Goal: Task Accomplishment & Management: Manage account settings

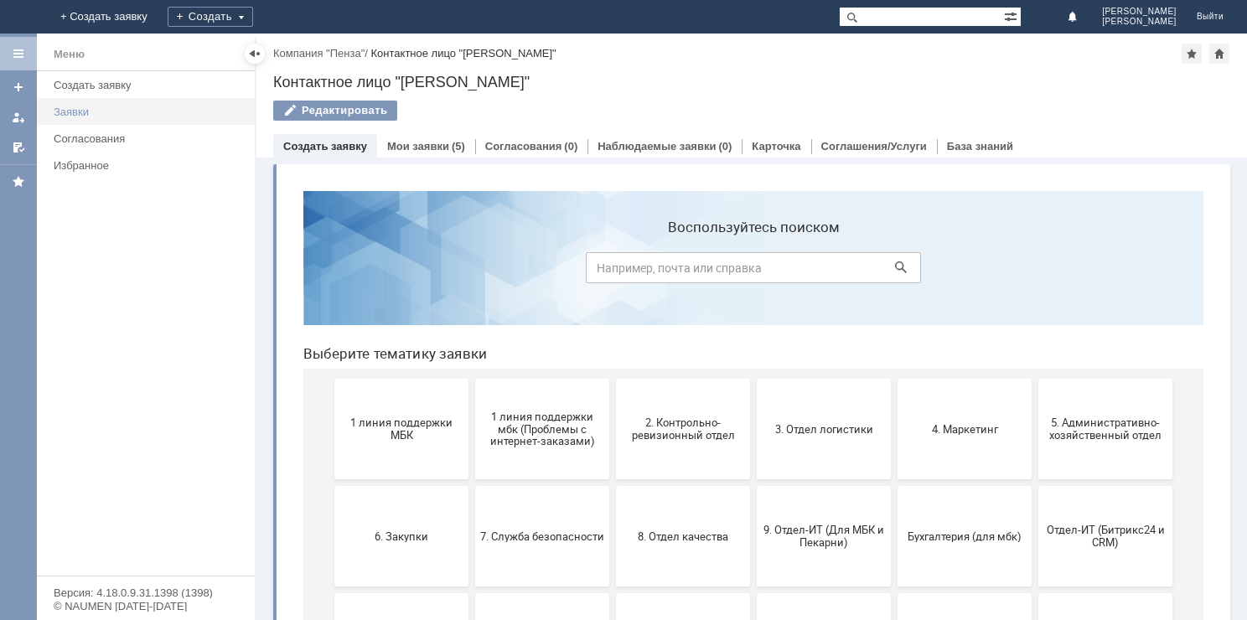
click at [90, 114] on div "Заявки" at bounding box center [149, 112] width 191 height 13
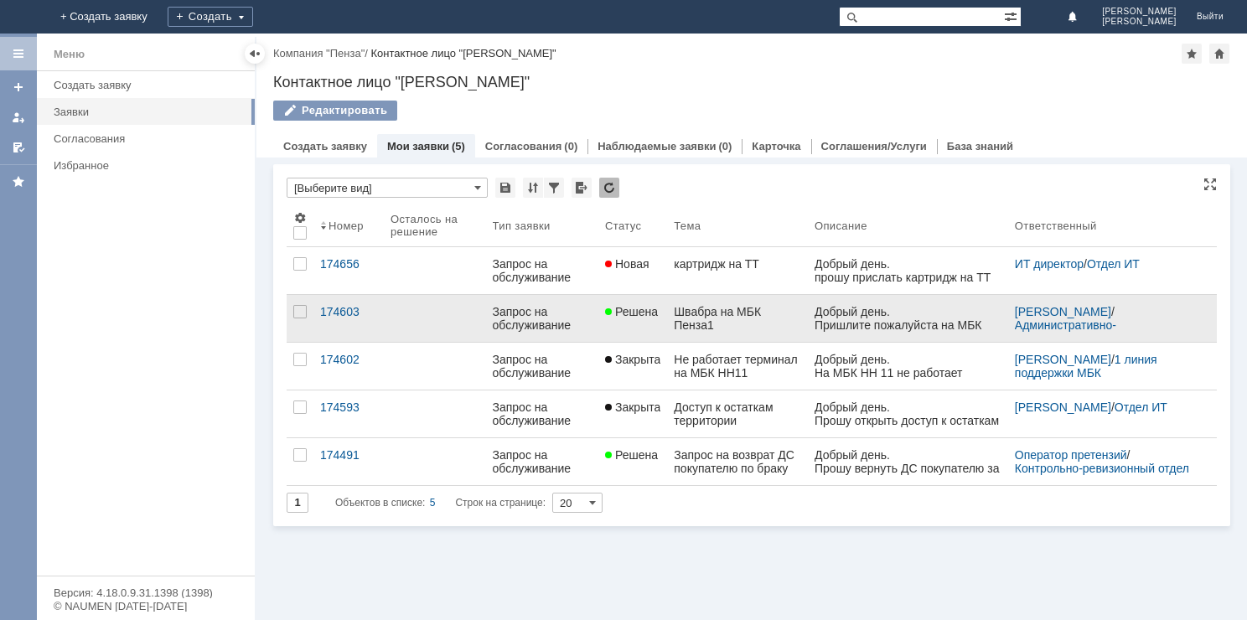
click at [704, 312] on div "Швабра на МБК Пенза1" at bounding box center [737, 318] width 127 height 27
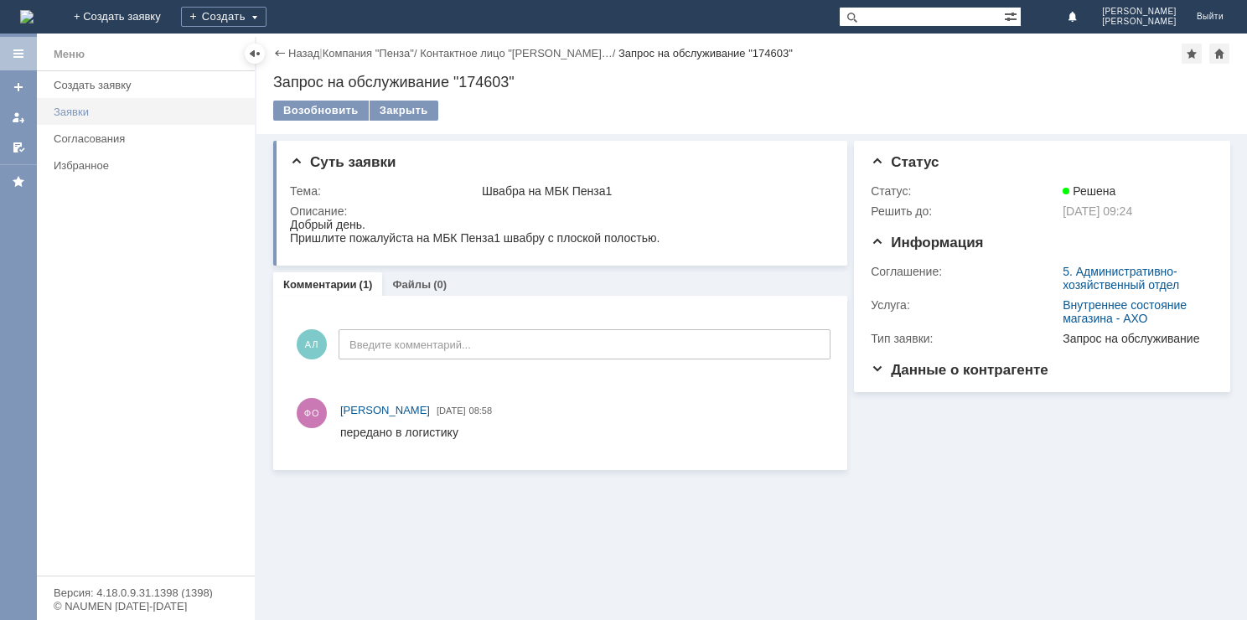
click at [89, 107] on div "Заявки" at bounding box center [149, 112] width 191 height 13
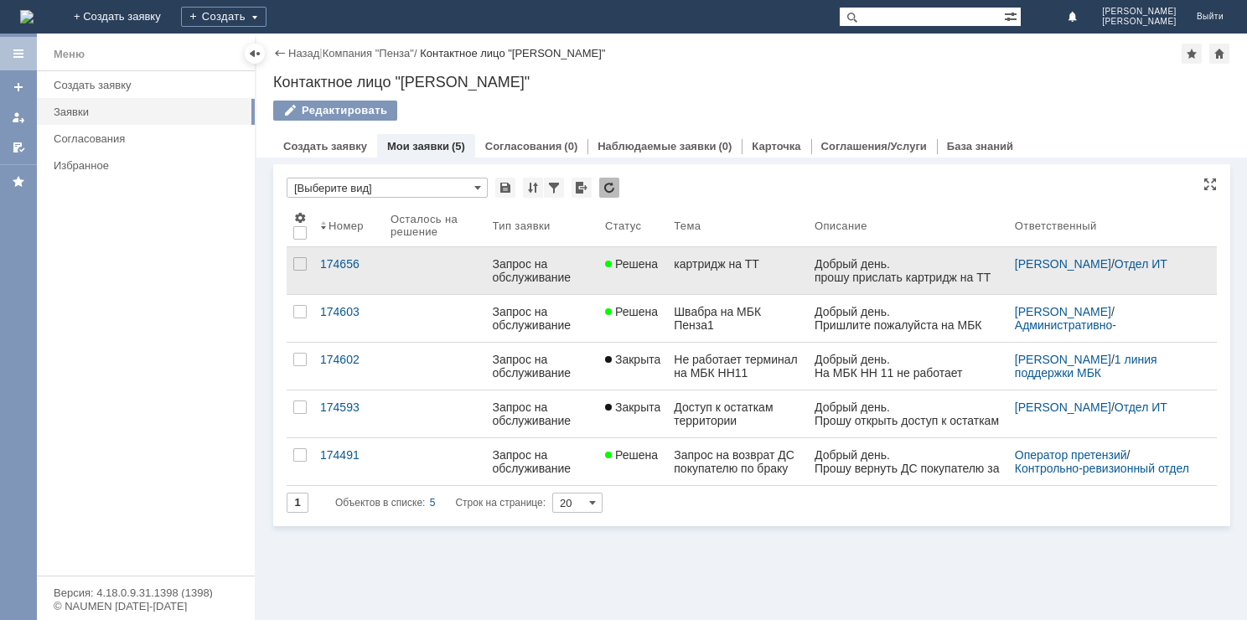
click at [839, 272] on div "прошу прислать картридж на ТТ Пенза 3 ." at bounding box center [906, 284] width 187 height 27
click at [717, 267] on div "картридж на ТТ" at bounding box center [737, 263] width 127 height 13
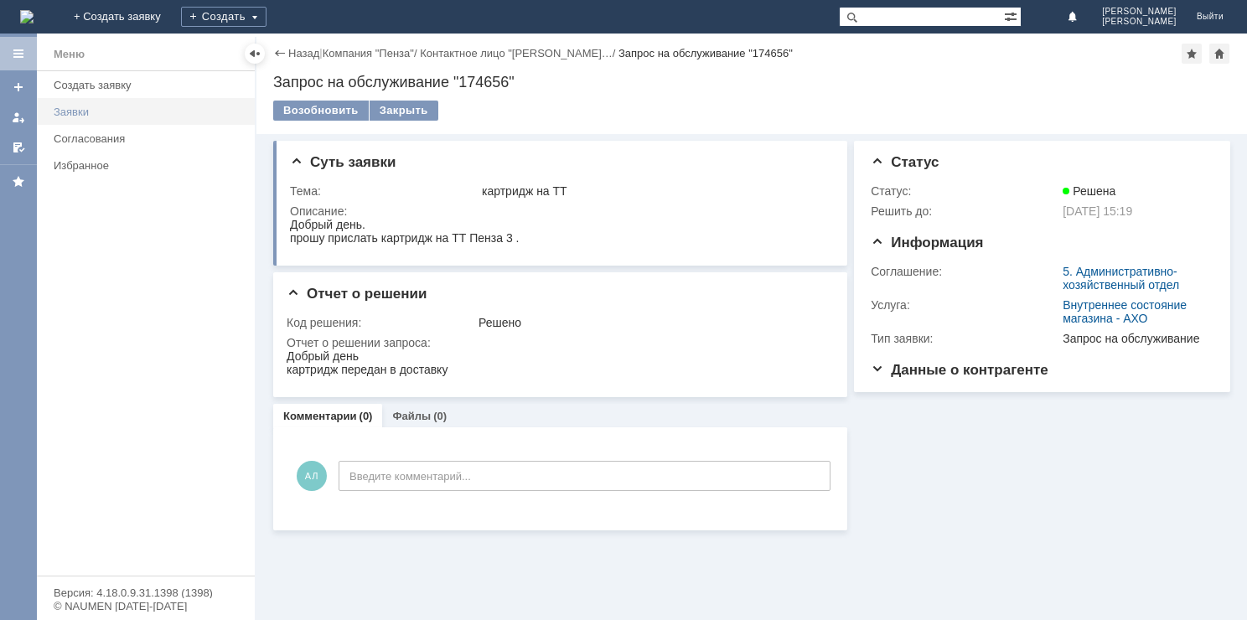
click at [90, 107] on div "Заявки" at bounding box center [149, 112] width 191 height 13
